Goal: Register for event/course

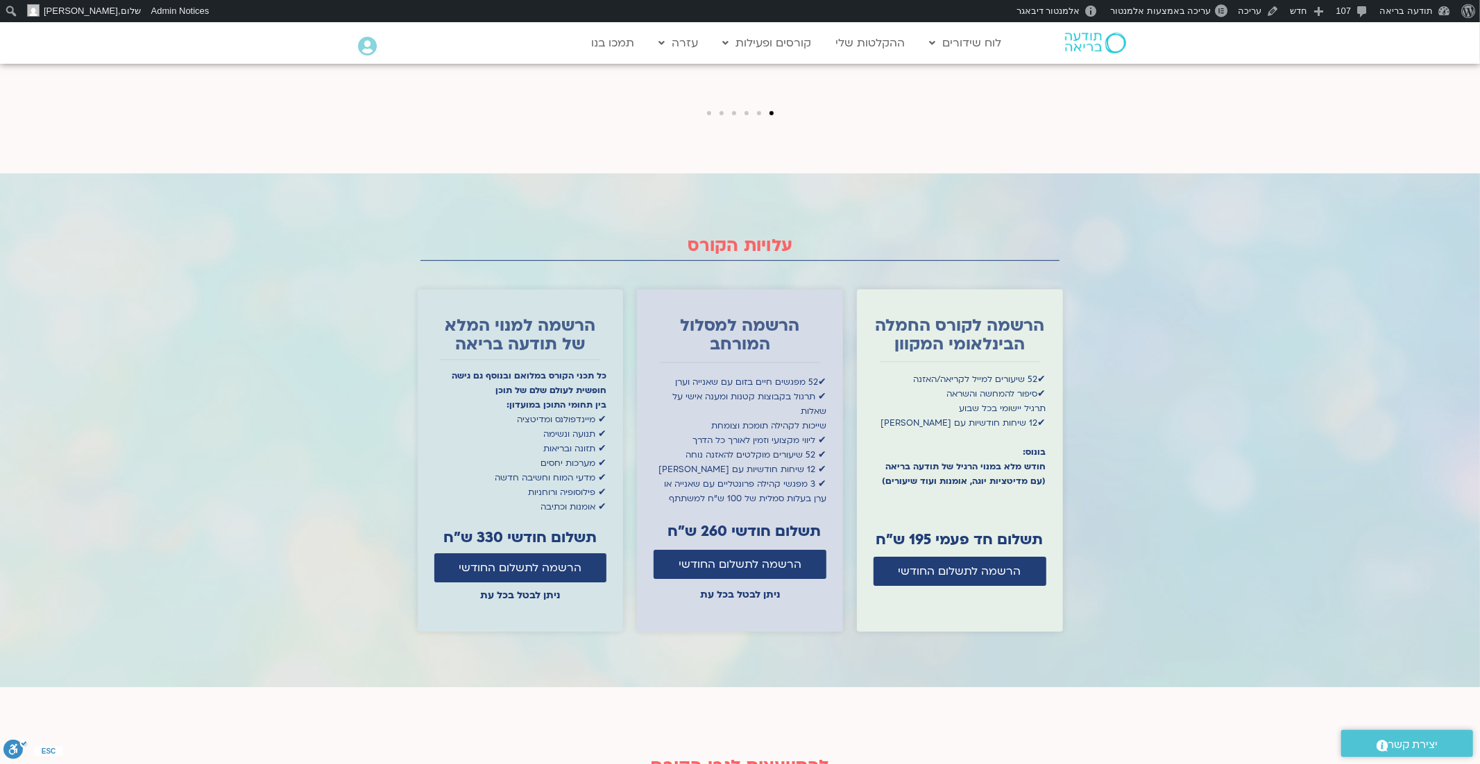
scroll to position [3541, 0]
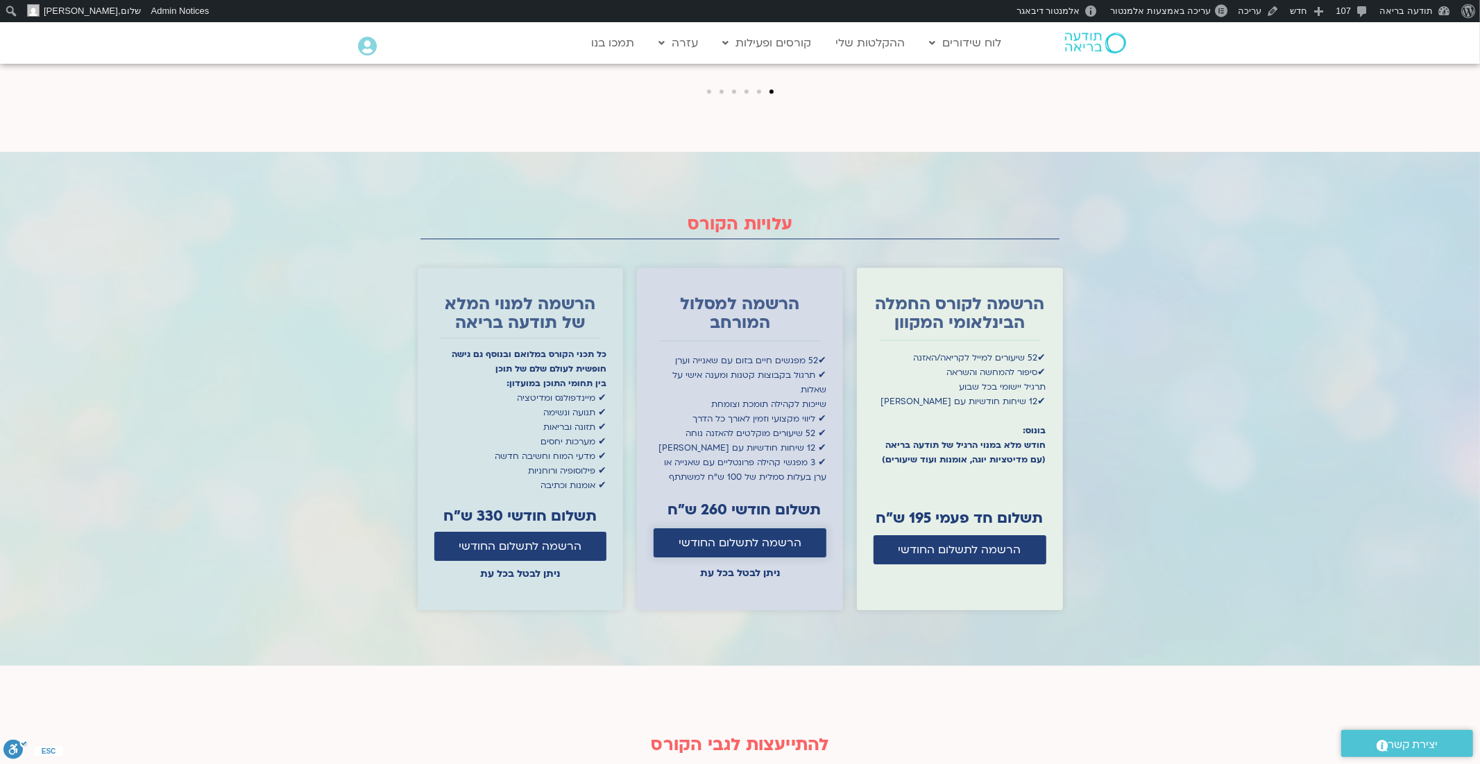
click at [715, 537] on span "הרשמה לתשלום החודשי" at bounding box center [739, 543] width 123 height 12
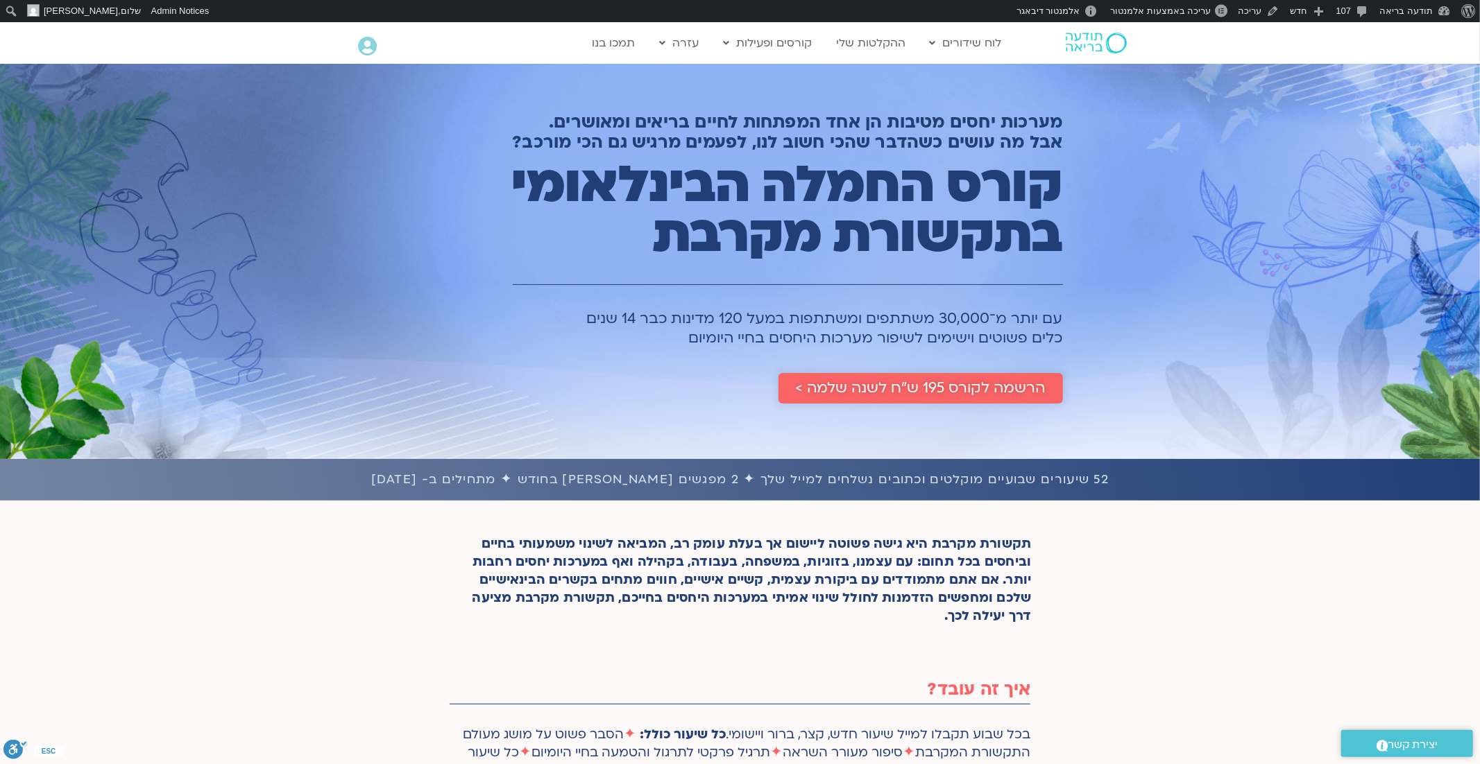
click at [866, 388] on span "הרשמה לקורס 195 ש״ח לשנה שלמה >" at bounding box center [921, 388] width 250 height 17
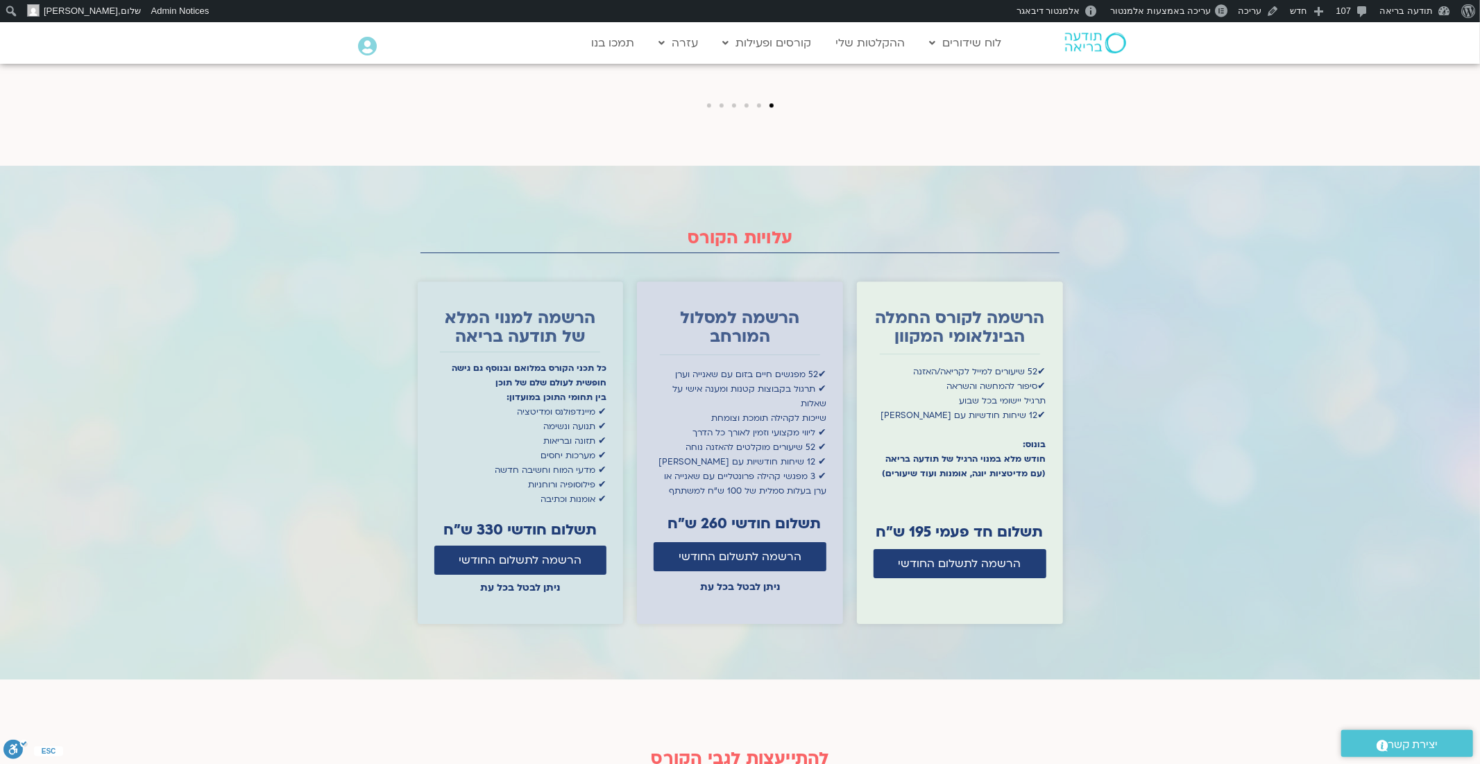
scroll to position [3545, 0]
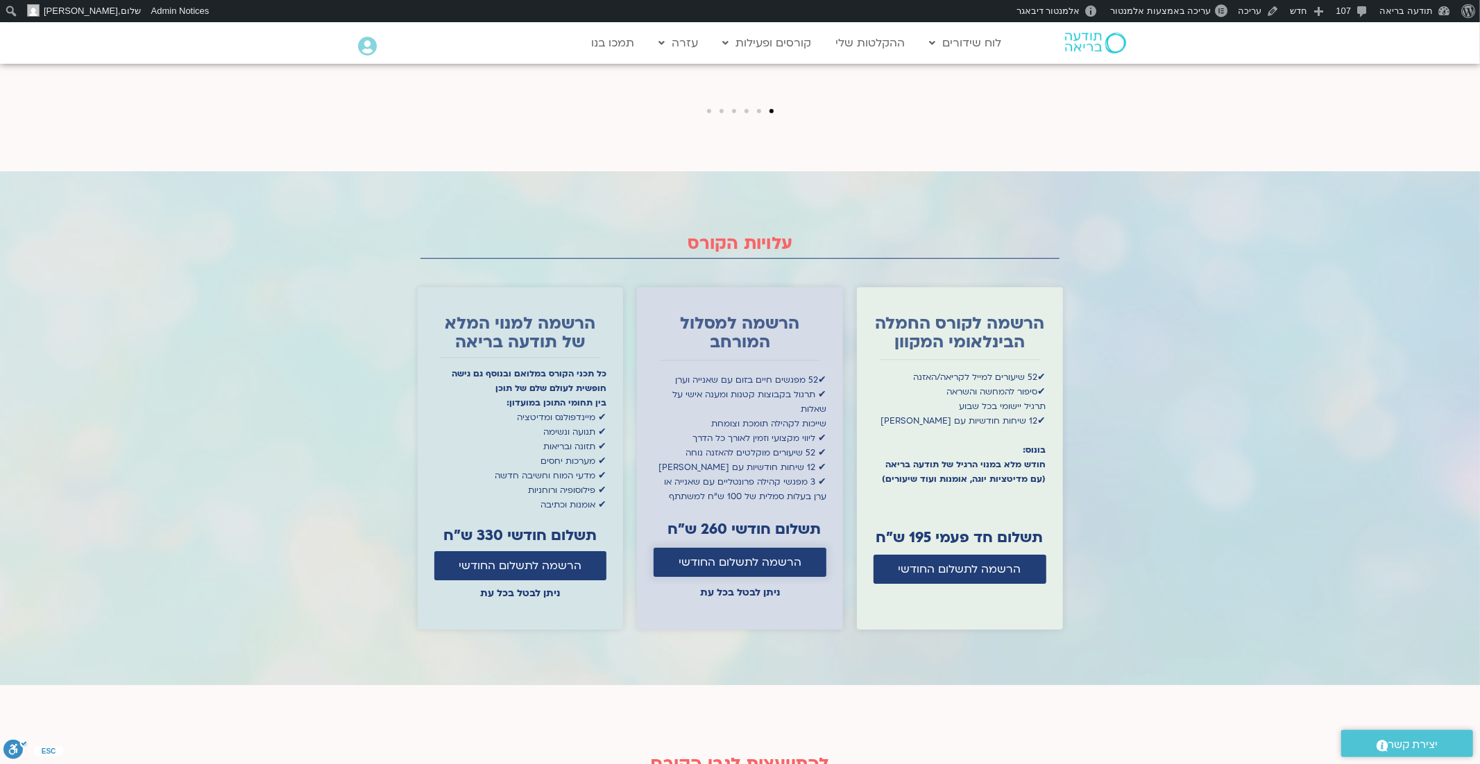
click at [718, 556] on span "הרשמה לתשלום החודשי" at bounding box center [739, 562] width 123 height 12
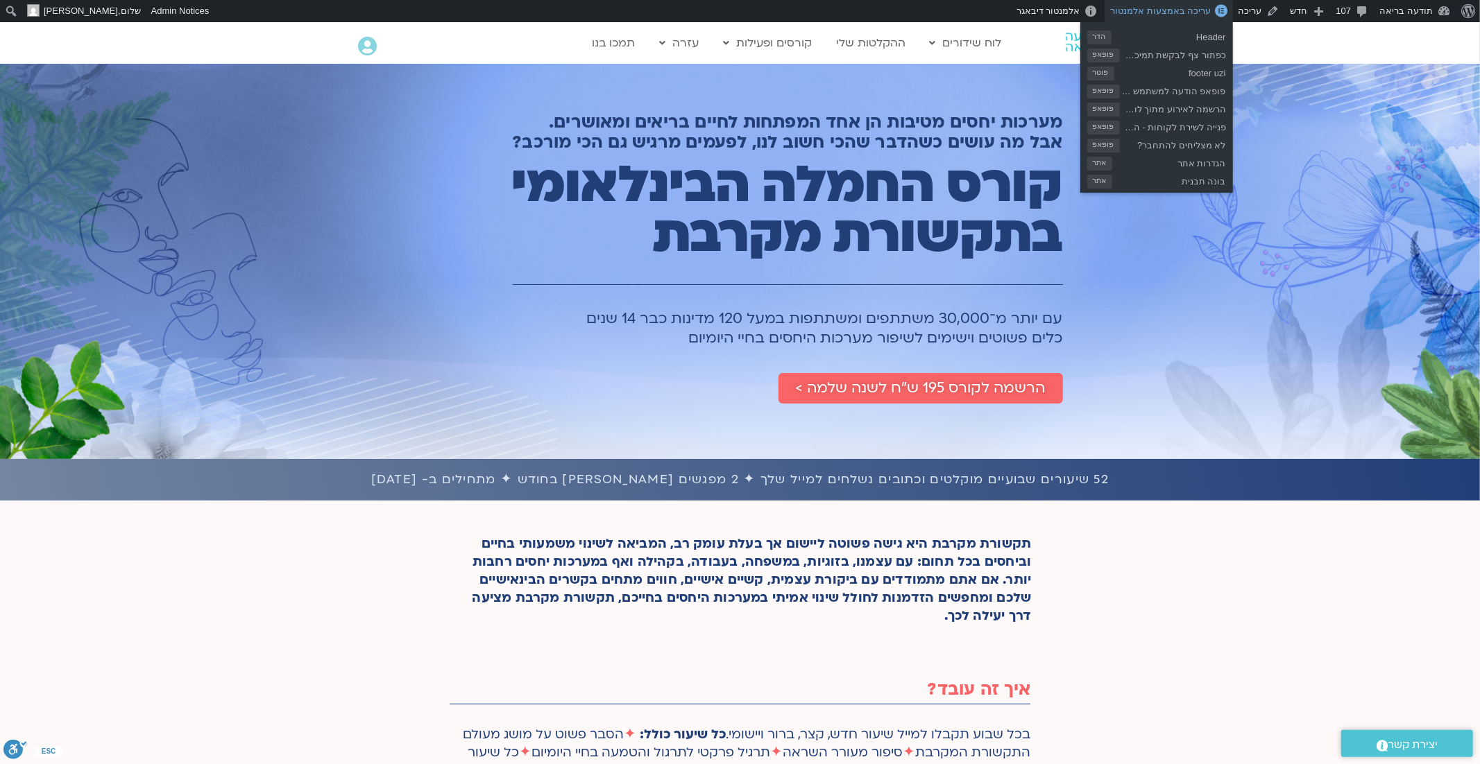
click at [1195, 12] on span "עריכה באמצעות אלמנטור" at bounding box center [1160, 11] width 101 height 10
